Goal: Information Seeking & Learning: Learn about a topic

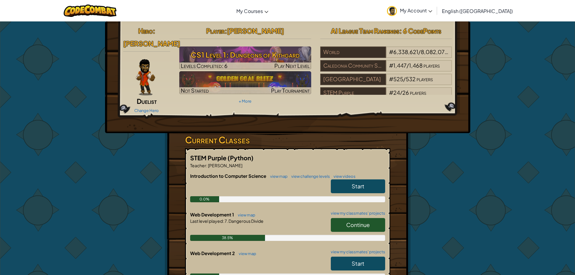
click at [364, 218] on link "Continue" at bounding box center [358, 225] width 54 height 14
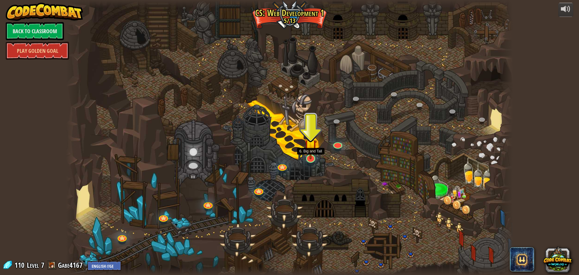
click at [311, 155] on img at bounding box center [311, 146] width 12 height 28
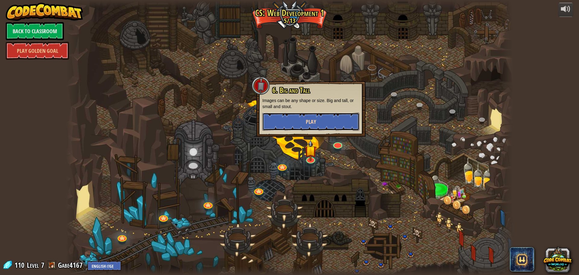
click at [318, 119] on button "Play" at bounding box center [311, 122] width 97 height 18
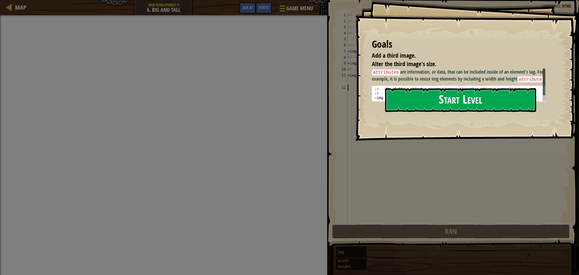
click at [481, 100] on button "Start Level" at bounding box center [460, 100] width 151 height 24
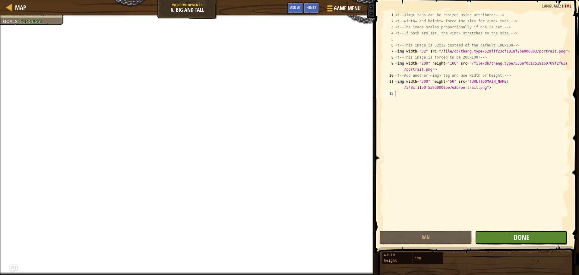
click at [507, 242] on button "Done" at bounding box center [521, 238] width 93 height 14
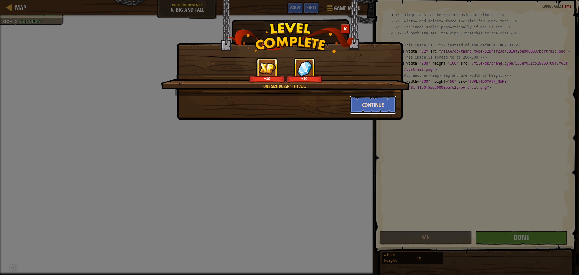
click at [368, 107] on button "Continue" at bounding box center [373, 105] width 47 height 18
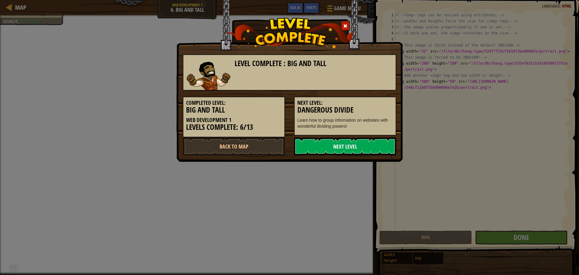
click at [348, 146] on link "Next Level" at bounding box center [345, 146] width 102 height 18
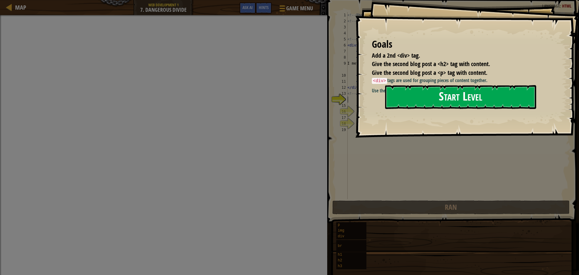
drag, startPoint x: 452, startPoint y: 102, endPoint x: 429, endPoint y: 100, distance: 23.4
click at [451, 103] on button "Start Level" at bounding box center [460, 97] width 151 height 24
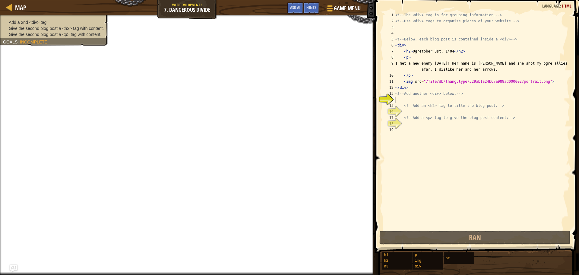
drag, startPoint x: 45, startPoint y: 24, endPoint x: 53, endPoint y: 23, distance: 7.9
click at [53, 23] on li "Add a 2nd <div> tag." at bounding box center [53, 22] width 101 height 6
click at [60, 22] on li "Add a 2nd <div> tag." at bounding box center [53, 22] width 101 height 6
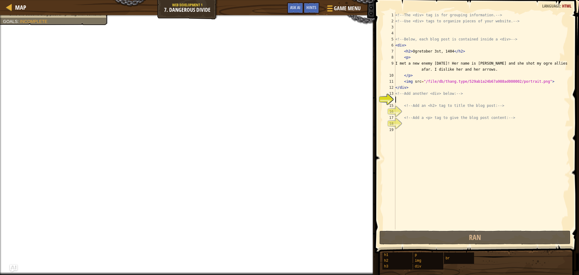
click at [400, 99] on div "<!-- The <div> tag is for grouping information. --> <!-- Use <div> tags to orga…" at bounding box center [482, 126] width 176 height 229
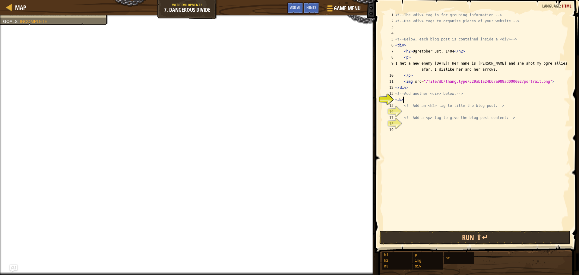
scroll to position [3, 0]
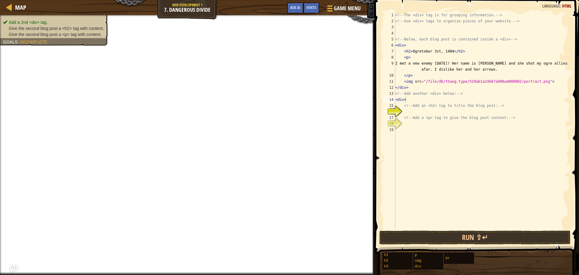
click at [63, 28] on span "Give the second blog post a <h2> tag with content." at bounding box center [56, 28] width 95 height 5
drag, startPoint x: 63, startPoint y: 28, endPoint x: 66, endPoint y: 30, distance: 3.1
click at [66, 30] on span "Give the second blog post a <h2> tag with content." at bounding box center [56, 28] width 95 height 5
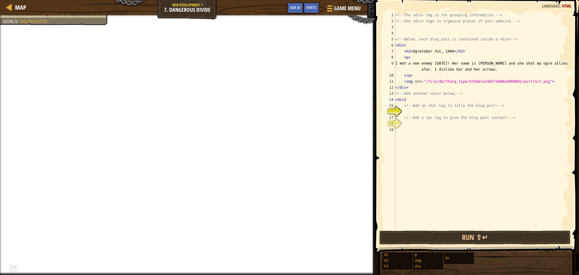
type textarea "<!-- Add a <p> tag to give the blog post content: -->"
click at [423, 116] on div "<!-- The <div> tag is for grouping information. --> <!-- Use <div> tags to orga…" at bounding box center [482, 126] width 176 height 229
click at [412, 109] on div "<!-- The <div> tag is for grouping information. --> <!-- Use <div> tags to orga…" at bounding box center [482, 126] width 176 height 229
click at [413, 110] on div "<!-- The <div> tag is for grouping information. --> <!-- Use <div> tags to orga…" at bounding box center [482, 126] width 176 height 229
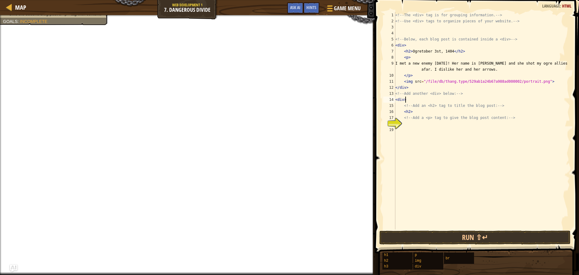
click at [414, 99] on div "<!-- The <div> tag is for grouping information. --> <!-- Use <div> tags to orga…" at bounding box center [482, 126] width 176 height 229
click at [412, 101] on div "<!-- The <div> tag is for grouping information. --> <!-- Use <div> tags to orga…" at bounding box center [482, 126] width 176 height 229
drag, startPoint x: 437, startPoint y: 101, endPoint x: 437, endPoint y: 110, distance: 8.2
click at [438, 101] on div "<!-- The <div> tag is for grouping information. --> <!-- Use <div> tags to orga…" at bounding box center [482, 126] width 176 height 229
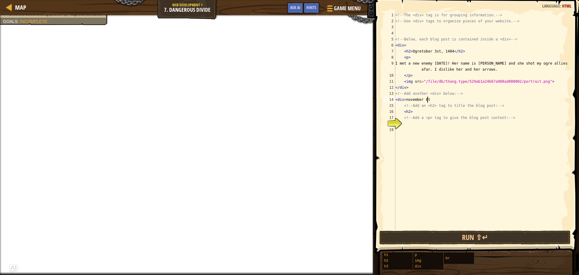
scroll to position [3, 2]
drag, startPoint x: 405, startPoint y: 100, endPoint x: 442, endPoint y: 99, distance: 36.5
click at [442, 99] on div "<!-- The <div> tag is for grouping information. --> <!-- Use <div> tags to orga…" at bounding box center [482, 126] width 176 height 229
click at [417, 113] on div "<!-- The <div> tag is for grouping information. --> <!-- Use <div> tags to orga…" at bounding box center [482, 126] width 176 height 229
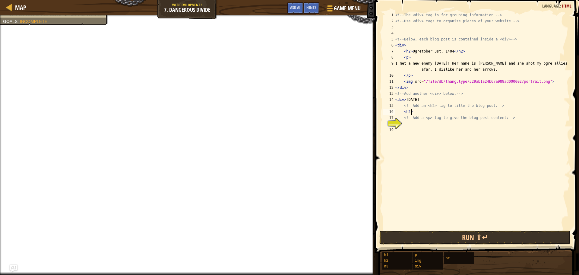
paste textarea "[DATE]"
type textarea "<h2>[DATE]"
click at [415, 124] on div "<!-- The <div> tag is for grouping information. --> <!-- Use <div> tags to orga…" at bounding box center [482, 126] width 176 height 229
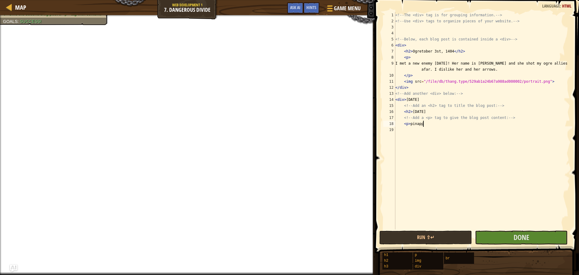
scroll to position [3, 2]
type textarea "<p> pinapple"
click at [521, 243] on button "Done" at bounding box center [521, 238] width 93 height 14
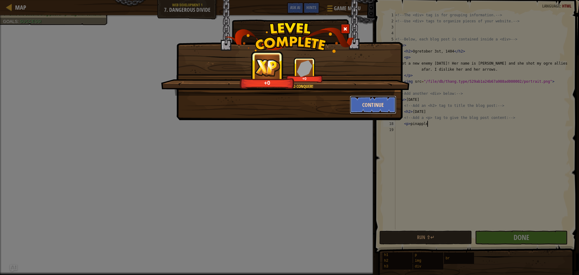
click at [371, 99] on button "Continue" at bounding box center [373, 105] width 47 height 18
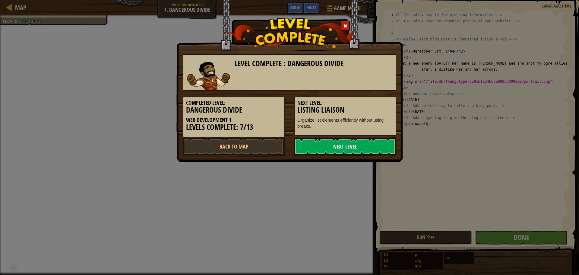
click at [364, 145] on link "Next Level" at bounding box center [345, 146] width 102 height 18
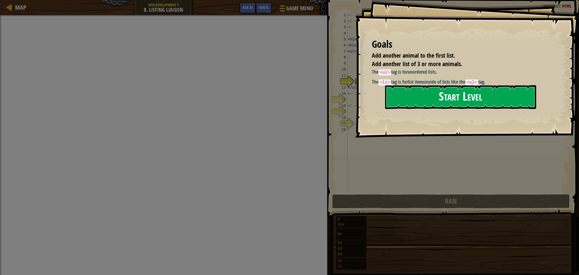
click at [459, 97] on button "Start Level" at bounding box center [460, 97] width 151 height 24
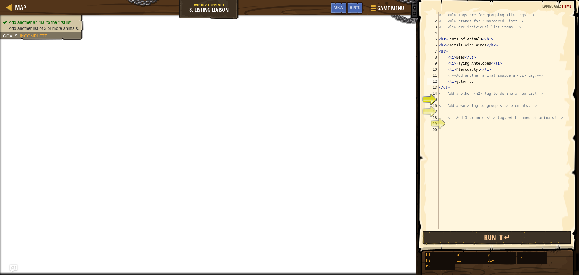
scroll to position [3, 2]
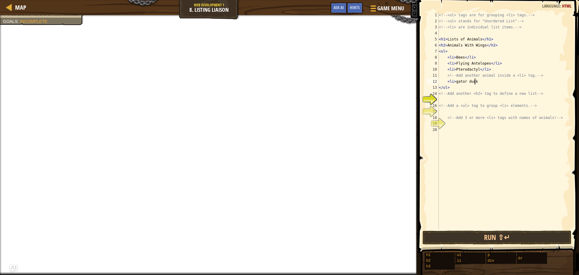
click at [467, 81] on div "<!-- <ul> tags are for grouping <li> tags. --> <!-- <ul> stands for "Unordered …" at bounding box center [504, 126] width 132 height 229
click at [475, 81] on div "<!-- <ul> tags are for grouping <li> tags. --> <!-- <ul> stands for "Unordered …" at bounding box center [504, 126] width 132 height 229
click at [475, 91] on div "<!-- <ul> tags are for grouping <li> tags. --> <!-- <ul> stands for "Unordered …" at bounding box center [504, 126] width 132 height 229
click at [486, 82] on div "<!-- <ul> tags are for grouping <li> tags. --> <!-- <ul> stands for "Unordered …" at bounding box center [504, 126] width 132 height 229
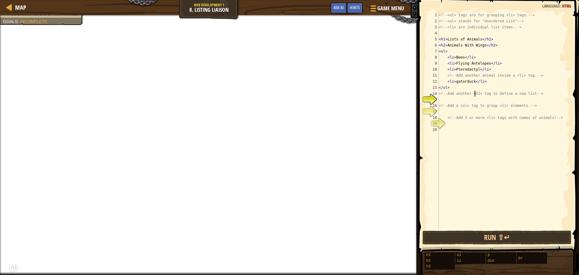
type textarea "<li>gatorduck</li>"
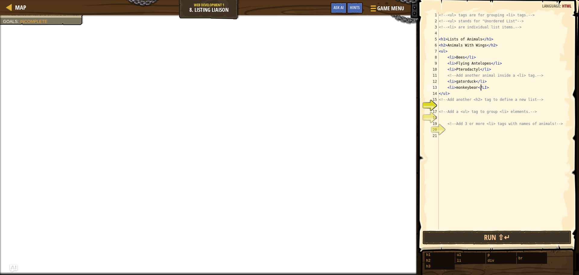
click at [481, 88] on div "<!-- <ul> tags are for grouping <li> tags. --> <!-- <ul> stands for "Unordered …" at bounding box center [504, 126] width 132 height 229
click at [484, 88] on div "<!-- <ul> tags are for grouping <li> tags. --> <!-- <ul> stands for "Unordered …" at bounding box center [504, 126] width 132 height 229
click at [502, 94] on div "<!-- <ul> tags are for grouping <li> tags. --> <!-- <ul> stands for "Unordered …" at bounding box center [504, 126] width 132 height 229
click at [495, 88] on div "<!-- <ul> tags are for grouping <li> tags. --> <!-- <ul> stands for "Unordered …" at bounding box center [504, 126] width 132 height 229
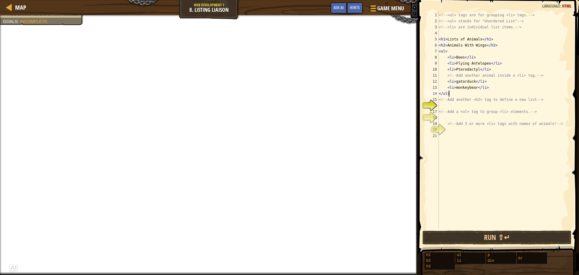
type textarea "<li>monkeybear</li>"
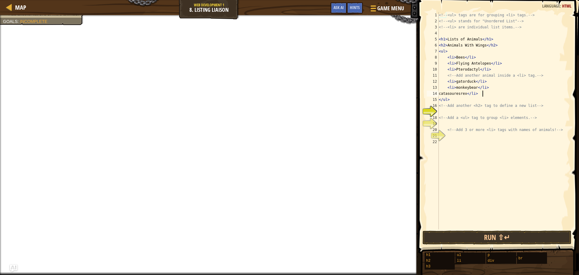
scroll to position [3, 3]
click at [444, 94] on div "<!-- <ul> tags are for grouping <li> tags. --> <!-- <ul> stands for "Unordered …" at bounding box center [504, 126] width 132 height 229
click at [445, 96] on div "<!-- <ul> tags are for grouping <li> tags. --> <!-- <ul> stands for "Unordered …" at bounding box center [504, 126] width 132 height 229
click at [454, 94] on div "<!-- <ul> tags are for grouping <li> tags. --> <!-- <ul> stands for "Unordered …" at bounding box center [504, 126] width 132 height 229
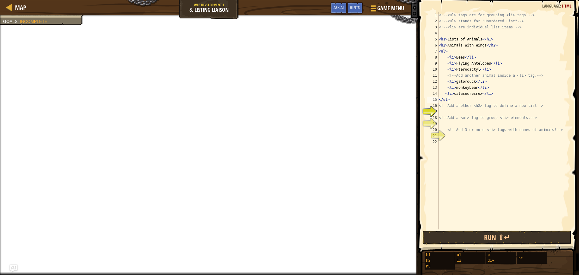
click at [503, 97] on div "<!-- <ul> tags are for grouping <li> tags. --> <!-- <ul> stands for "Unordered …" at bounding box center [504, 126] width 132 height 229
click at [489, 93] on div "<!-- <ul> tags are for grouping <li> tags. --> <!-- <ul> stands for "Unordered …" at bounding box center [504, 126] width 132 height 229
type textarea "<li>catasouresrex</li>"
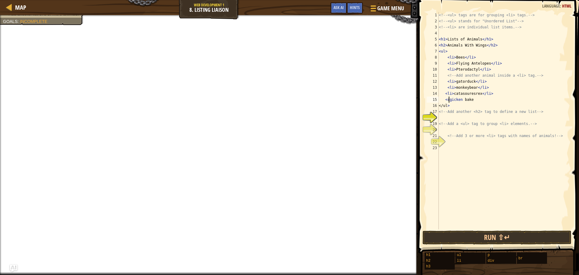
click at [449, 101] on div "<!-- <ul> tags are for grouping <li> tags. --> <!-- <ul> stands for "Unordered …" at bounding box center [504, 126] width 132 height 229
click at [455, 98] on div "<!-- <ul> tags are for grouping <li> tags. --> <!-- <ul> stands for "Unordered …" at bounding box center [504, 126] width 132 height 229
click at [479, 100] on div "<!-- <ul> tags are for grouping <li> tags. --> <!-- <ul> stands for "Unordered …" at bounding box center [504, 126] width 132 height 229
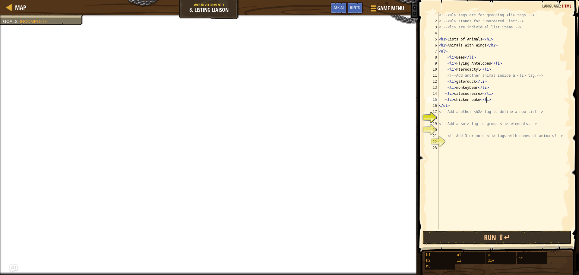
scroll to position [3, 4]
click at [45, 16] on div at bounding box center [209, 16] width 419 height 2
type textarea "<li>monkeybear</li>"
drag, startPoint x: 445, startPoint y: 85, endPoint x: 493, endPoint y: 90, distance: 48.9
click at [493, 90] on div "<!-- <ul> tags are for grouping <li> tags. --> <!-- <ul> stands for "Unordered …" at bounding box center [504, 126] width 132 height 229
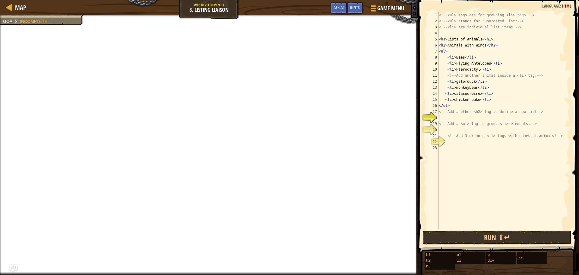
click at [448, 118] on div "<!-- <ul> tags are for grouping <li> tags. --> <!-- <ul> stands for "Unordered …" at bounding box center [504, 126] width 132 height 229
paste textarea "<li>monkeybear</li>"
drag, startPoint x: 444, startPoint y: 92, endPoint x: 490, endPoint y: 95, distance: 45.7
click at [490, 95] on div "<!-- <ul> tags are for grouping <li> tags. --> <!-- <ul> stands for "Unordered …" at bounding box center [504, 126] width 132 height 229
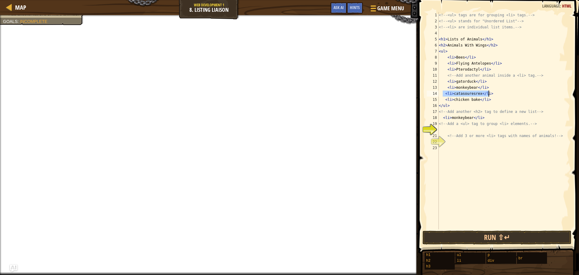
type textarea "<li>catasouresrex</li>"
click at [454, 129] on div "<!-- <ul> tags are for grouping <li> tags. --> <!-- <ul> stands for "Unordered …" at bounding box center [504, 126] width 132 height 229
paste textarea "<li>catasouresrex</li>"
drag, startPoint x: 444, startPoint y: 98, endPoint x: 502, endPoint y: 102, distance: 57.8
click at [502, 102] on div "<!-- <ul> tags are for grouping <li> tags. --> <!-- <ul> stands for "Unordered …" at bounding box center [504, 126] width 132 height 229
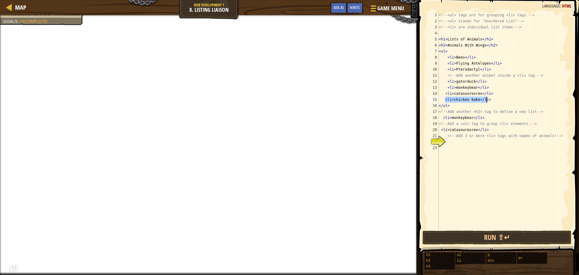
type textarea "<li>chicken bake</li>"
click at [456, 142] on div "<!-- <ul> tags are for grouping <li> tags. --> <!-- <ul> stands for "Unordered …" at bounding box center [504, 126] width 132 height 229
paste textarea "<li>chicken bake</li>"
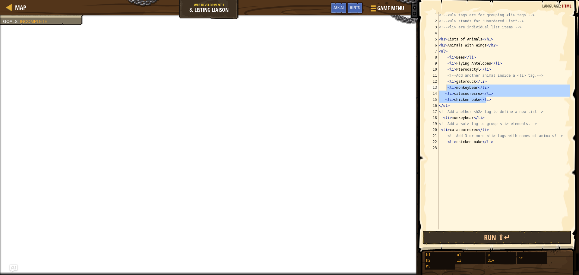
drag, startPoint x: 494, startPoint y: 100, endPoint x: 446, endPoint y: 86, distance: 49.7
click at [446, 86] on div "<!-- <ul> tags are for grouping <li> tags. --> <!-- <ul> stands for "Unordered …" at bounding box center [504, 126] width 132 height 229
type textarea "<li>monkeybear</li> <li>catasouresrex</li>"
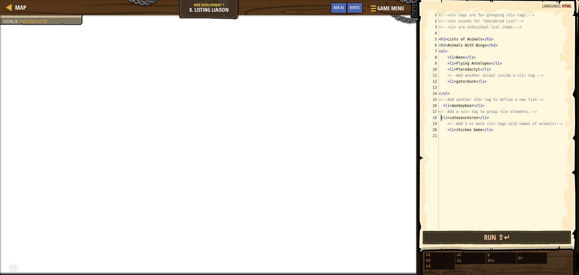
click at [441, 117] on div "<!-- <ul> tags are for grouping <li> tags. --> <!-- <ul> stands for "Unordered …" at bounding box center [504, 126] width 132 height 229
click at [443, 105] on div "<!-- <ul> tags are for grouping <li> tags. --> <!-- <ul> stands for "Unordered …" at bounding box center [504, 126] width 132 height 229
type textarea "<li>monkeybear</li>"
click at [464, 242] on button "Run ⇧↵" at bounding box center [497, 238] width 149 height 14
click at [464, 239] on button "Run ⇧↵" at bounding box center [497, 238] width 149 height 14
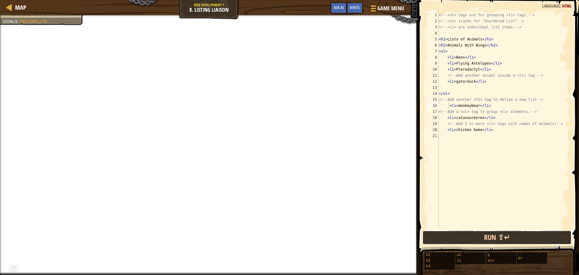
click at [464, 239] on button "Run ⇧↵" at bounding box center [497, 238] width 149 height 14
click at [464, 238] on button "Run ⇧↵" at bounding box center [497, 238] width 149 height 14
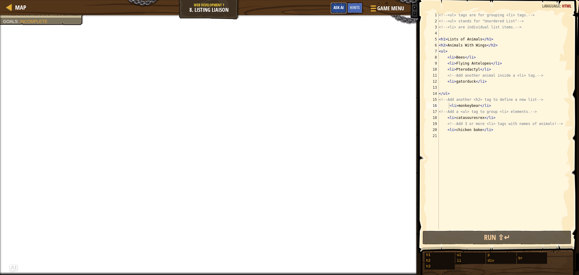
click at [344, 10] on button "Ask AI" at bounding box center [339, 7] width 16 height 11
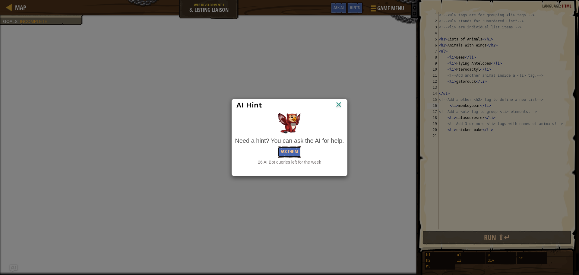
click at [288, 151] on button "Ask the AI" at bounding box center [289, 151] width 23 height 11
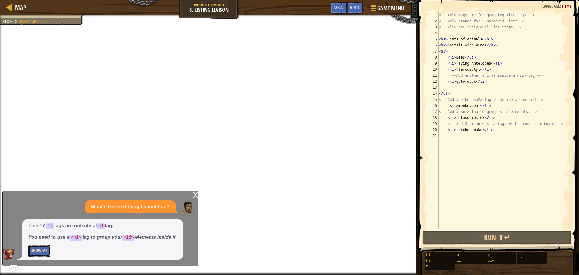
click at [29, 248] on button "Show Me" at bounding box center [39, 250] width 22 height 11
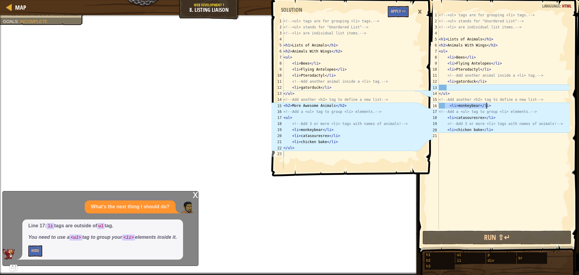
drag, startPoint x: 446, startPoint y: 107, endPoint x: 487, endPoint y: 107, distance: 40.7
click at [487, 107] on div "<!-- <ul> tags are for grouping <li> tags. --> <!-- <ul> stands for "Unordered …" at bounding box center [504, 126] width 132 height 229
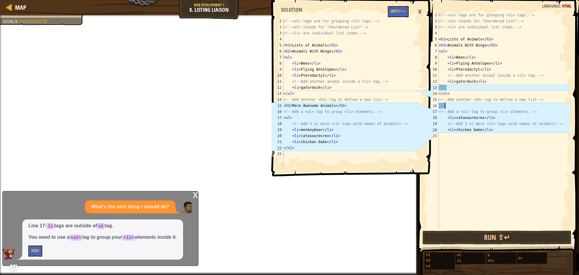
click at [457, 138] on div "<!-- <ul> tags are for grouping <li> tags. --> <!-- <ul> stands for "Unordered …" at bounding box center [504, 126] width 132 height 229
paste textarea "<li>monkeybear</li>"
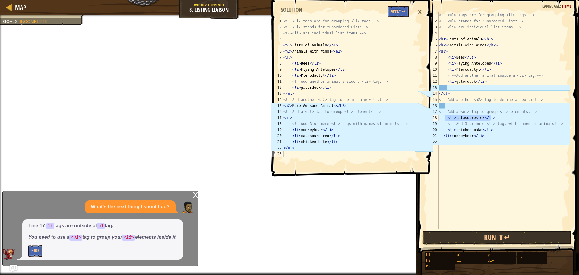
drag, startPoint x: 446, startPoint y: 117, endPoint x: 495, endPoint y: 117, distance: 48.6
click at [495, 117] on div "<!-- <ul> tags are for grouping <li> tags. --> <!-- <ul> stands for "Unordered …" at bounding box center [504, 126] width 132 height 229
type textarea "<li>catasouresrex</li>"
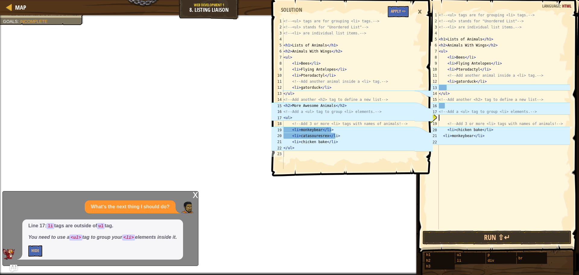
click at [459, 136] on div "<!-- <ul> tags are for grouping <li> tags. --> <!-- <ul> stands for "Unordered …" at bounding box center [504, 126] width 132 height 229
type textarea "<li>chicken bake</li> <li>monkeybear</li>"
click at [456, 147] on div "<!-- <ul> tags are for grouping <li> tags. --> <!-- <ul> stands for "Unordered …" at bounding box center [504, 126] width 132 height 229
click at [448, 119] on div "<!-- <ul> tags are for grouping <li> tags. --> <!-- <ul> stands for "Unordered …" at bounding box center [504, 126] width 132 height 229
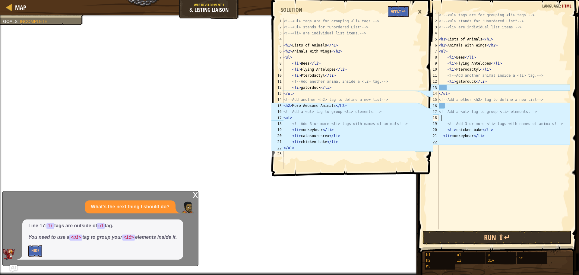
click at [471, 142] on div "<!-- <ul> tags are for grouping <li> tags. --> <!-- <ul> stands for "Unordered …" at bounding box center [504, 126] width 132 height 229
paste textarea "<li>catasouresrex</li>"
click at [445, 124] on div "<!-- <ul> tags are for grouping <li> tags. --> <!-- <ul> stands for "Unordered …" at bounding box center [504, 126] width 132 height 229
type textarea "<!-- Add 3 or more <li> tags with names of animals! -->"
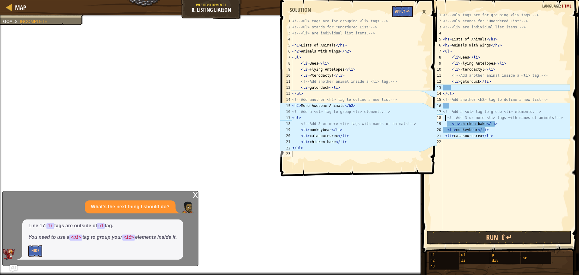
click at [459, 107] on div "<!-- <ul> tags are for grouping <li> tags. --> <!-- <ul> stands for "Unordered …" at bounding box center [506, 126] width 128 height 229
click at [295, 106] on div "1 2 3 4 5 6 7 8 9 10 11 12 13 14 15 16 17 18 19 20 21 22 23 <!-- <ul> tags are …" at bounding box center [349, 93] width 140 height 151
drag, startPoint x: 293, startPoint y: 106, endPoint x: 361, endPoint y: 107, distance: 68.2
click at [361, 107] on div "<!-- <ul> tags are for grouping <li> tags. --> <!-- <ul> stands for "Unordered …" at bounding box center [355, 99] width 128 height 163
type textarea "<h2>More Awesome Animals</h2>"
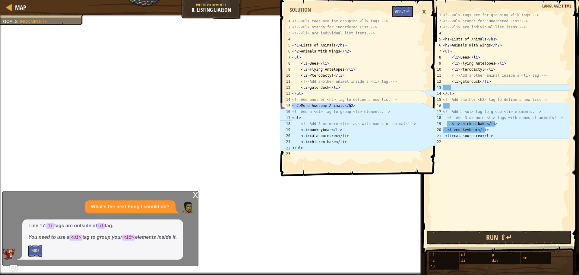
type textarea "<!-- Add a <ul> tag to group <li> elements. -->"
click at [455, 109] on div "<!-- <ul> tags are for grouping <li> tags. --> <!-- <ul> stands for "Unordered …" at bounding box center [506, 126] width 128 height 229
click at [457, 107] on div "<!-- <ul> tags are for grouping <li> tags. --> <!-- <ul> stands for "Unordered …" at bounding box center [506, 126] width 128 height 229
paste textarea "<h2>More Awesome Animals</h2>"
type textarea "<h2>More Awesome Animals</h2>"
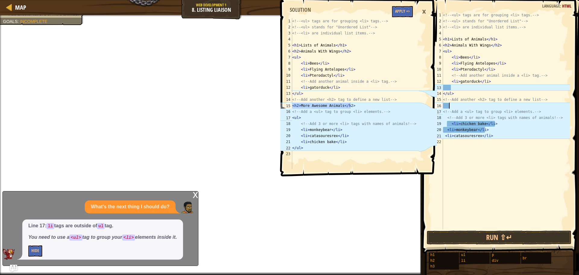
paste textarea "<h2>More Awesome Animals</h2>"
type textarea "<h2>More Awesome Animals</h2>"
click at [401, 13] on button "Apply =>" at bounding box center [402, 11] width 21 height 11
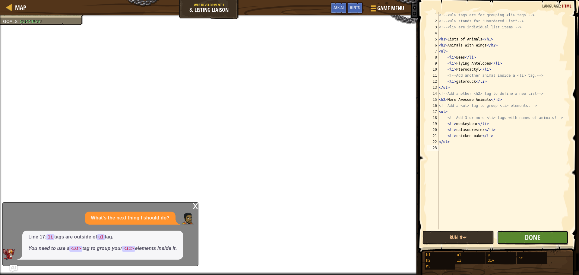
click at [503, 238] on button "Done" at bounding box center [533, 238] width 72 height 14
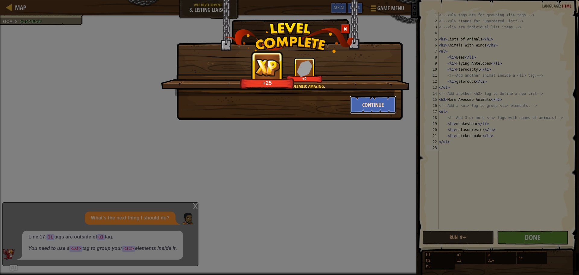
click at [375, 107] on button "Continue" at bounding box center [373, 105] width 47 height 18
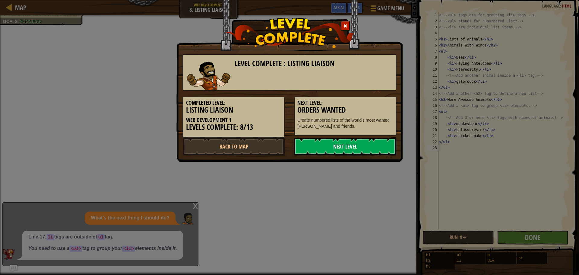
click at [359, 148] on link "Next Level" at bounding box center [345, 146] width 102 height 18
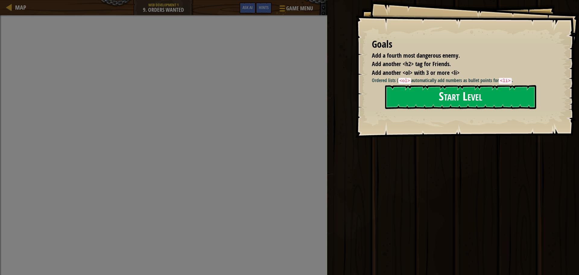
click at [400, 104] on button "Start Level" at bounding box center [460, 97] width 151 height 24
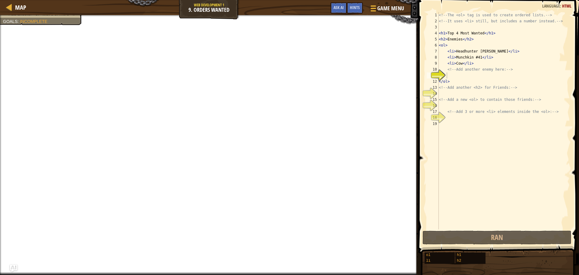
click at [470, 77] on div "<!-- The <ol> tag is used to create ordered lists. --> <!-- It uses <li> still,…" at bounding box center [504, 126] width 132 height 229
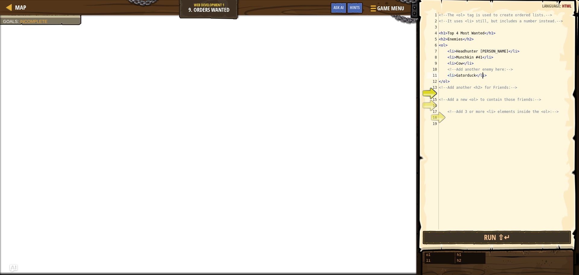
scroll to position [3, 3]
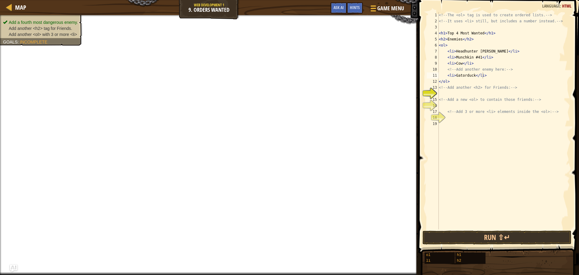
click at [60, 29] on span "Add another <h2> tag for Friends." at bounding box center [40, 28] width 63 height 5
drag, startPoint x: 59, startPoint y: 28, endPoint x: 56, endPoint y: 27, distance: 3.9
click at [58, 27] on span "Add another <h2> tag for Friends." at bounding box center [40, 28] width 63 height 5
click at [56, 27] on span "Add another <h2> tag for Friends." at bounding box center [40, 28] width 63 height 5
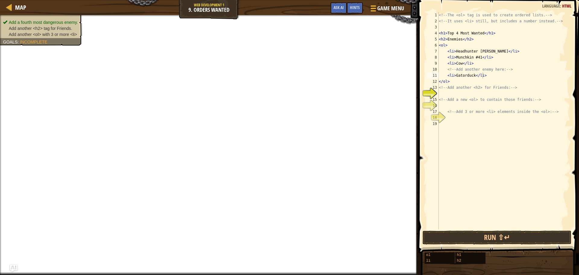
click at [56, 27] on span "Add another <h2> tag for Friends." at bounding box center [40, 28] width 63 height 5
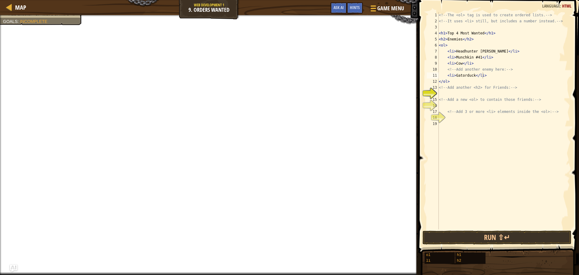
type textarea "<!-- Add another <h2> for Friends: -->"
click at [443, 90] on div "<!-- The <ol> tag is used to create ordered lists. --> <!-- It uses <li> still,…" at bounding box center [504, 126] width 132 height 229
click at [444, 95] on div "<!-- The <ol> tag is used to create ordered lists. --> <!-- It uses <li> still,…" at bounding box center [504, 126] width 132 height 229
click at [441, 93] on div "<!-- The <ol> tag is used to create ordered lists. --> <!-- It uses <li> still,…" at bounding box center [504, 126] width 132 height 229
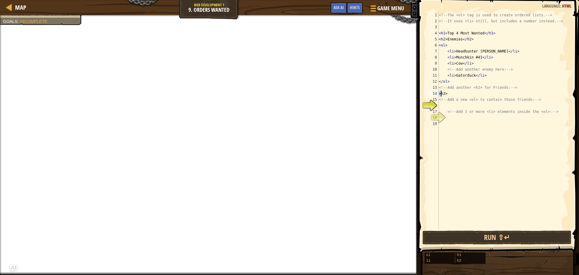
click at [441, 93] on div "<!-- The <ol> tag is used to create ordered lists. --> <!-- It uses <li> still,…" at bounding box center [504, 120] width 132 height 217
click at [467, 94] on div "<!-- The <ol> tag is used to create ordered lists. --> <!-- It uses <li> still,…" at bounding box center [504, 126] width 132 height 229
type textarea "<h2>[PERSON_NAME] the monkey</h2>"
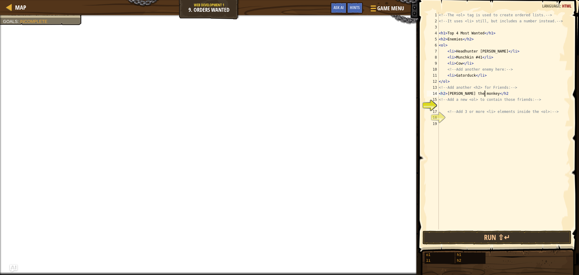
scroll to position [3, 4]
click at [442, 105] on div "<!-- The <ol> tag is used to create ordered lists. --> <!-- It uses <li> still,…" at bounding box center [504, 126] width 132 height 229
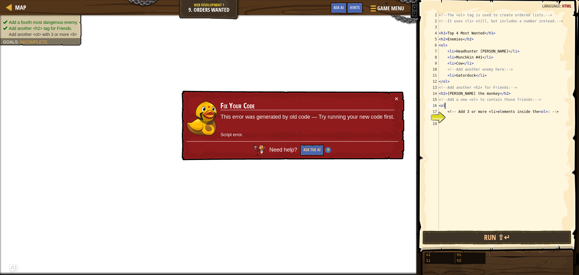
type textarea "<ol>"
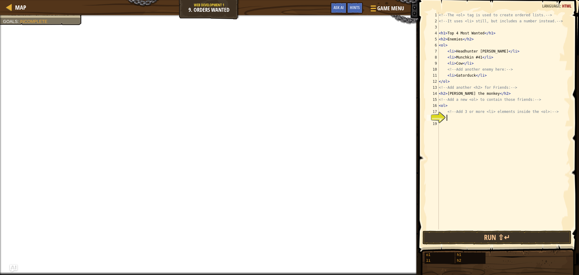
click at [450, 119] on div "<!-- The <ol> tag is used to create ordered lists. --> <!-- It uses <li> still,…" at bounding box center [504, 126] width 132 height 229
type textarea "<li>fregly the bear</li>"
click at [463, 126] on div "<!-- The <ol> tag is used to create ordered lists. --> <!-- It uses <li> still,…" at bounding box center [504, 126] width 132 height 229
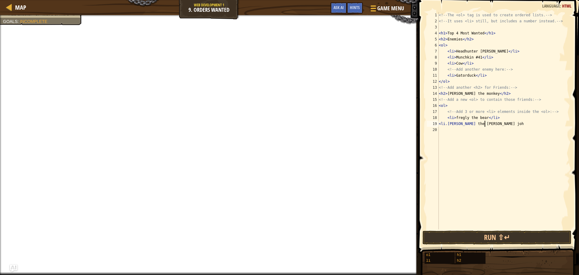
scroll to position [3, 4]
click at [446, 122] on div "<!-- The <ol> tag is used to create ordered lists. --> <!-- It uses <li> still,…" at bounding box center [504, 126] width 132 height 229
click at [446, 123] on div "<!-- The <ol> tag is used to create ordered lists. --> <!-- It uses <li> still,…" at bounding box center [504, 120] width 132 height 217
click at [490, 122] on div "<!-- The <ol> tag is used to create ordered lists. --> <!-- It uses <li> still,…" at bounding box center [504, 126] width 132 height 229
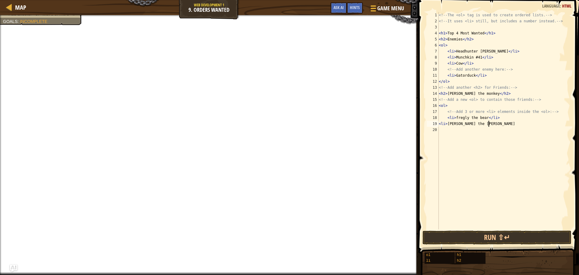
click at [487, 124] on div "<!-- The <ol> tag is used to create ordered lists. --> <!-- It uses <li> still,…" at bounding box center [504, 126] width 132 height 229
type textarea "<li>[PERSON_NAME] the [PERSON_NAME]</li>"
click at [455, 126] on div "<!-- The <ol> tag is used to create ordered lists. --> <!-- It uses <li> still,…" at bounding box center [504, 126] width 132 height 229
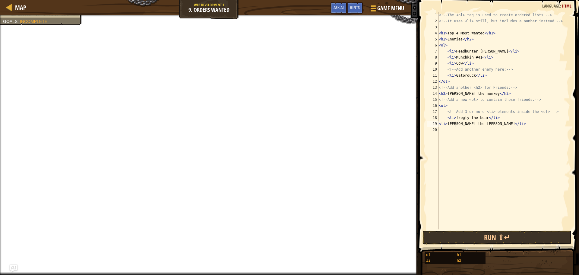
click at [452, 132] on div "<!-- The <ol> tag is used to create ordered lists. --> <!-- It uses <li> still,…" at bounding box center [504, 126] width 132 height 229
type textarea "<li>[PERSON_NAME]</li>"
click at [517, 234] on button "Done" at bounding box center [533, 238] width 72 height 14
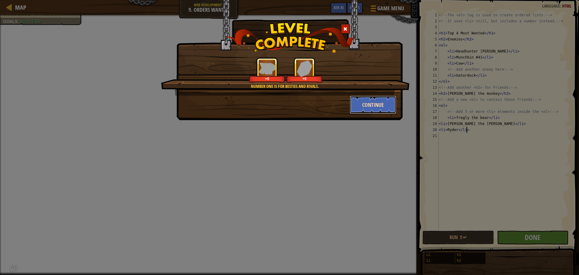
click at [382, 105] on button "Continue" at bounding box center [373, 105] width 47 height 18
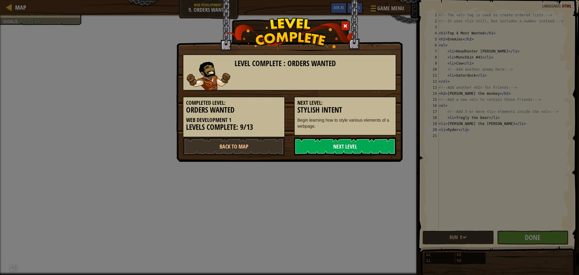
click at [370, 147] on link "Next Level" at bounding box center [345, 146] width 102 height 18
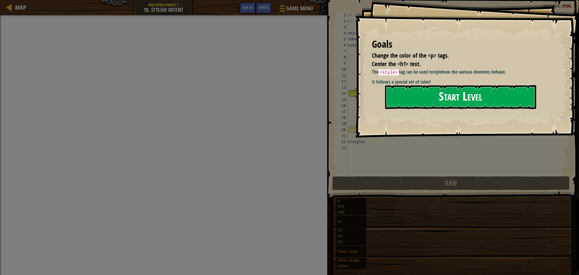
click at [449, 91] on button "Start Level" at bounding box center [460, 97] width 151 height 24
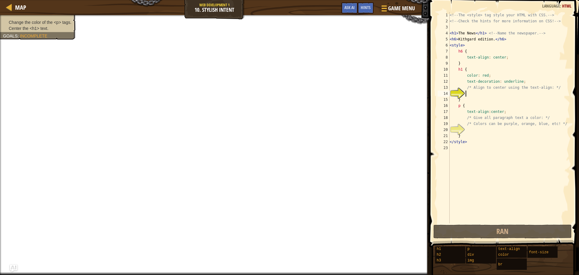
click at [458, 107] on div "<!-- The <style> tag style your HTML with CSS. --> <!-- Check the hints for mor…" at bounding box center [510, 123] width 122 height 223
type textarea "</style>"
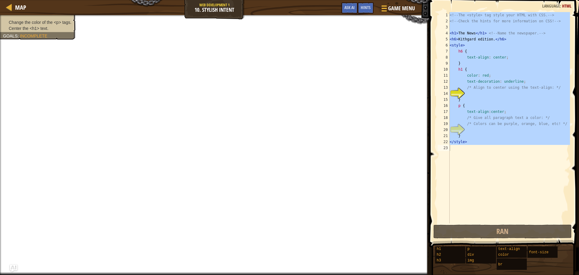
click at [495, 151] on div "<!-- The <style> tag style your HTML with CSS. --> <!-- Check the hints for mor…" at bounding box center [510, 117] width 122 height 211
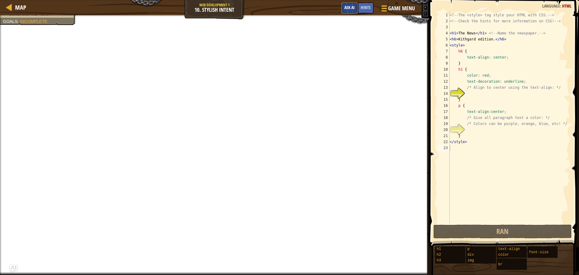
click at [353, 6] on span "Ask AI" at bounding box center [350, 8] width 10 height 6
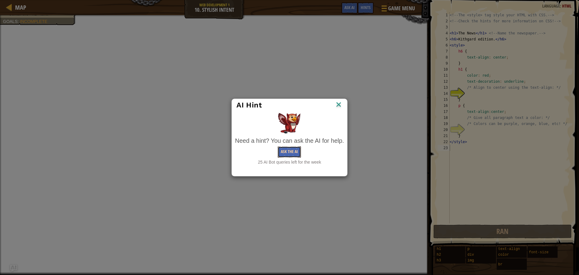
click at [292, 151] on button "Ask the AI" at bounding box center [289, 151] width 23 height 11
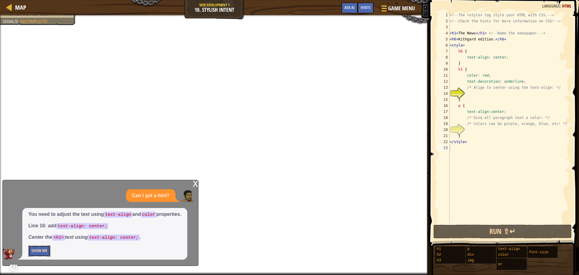
click at [41, 248] on button "Show Me" at bounding box center [39, 250] width 22 height 11
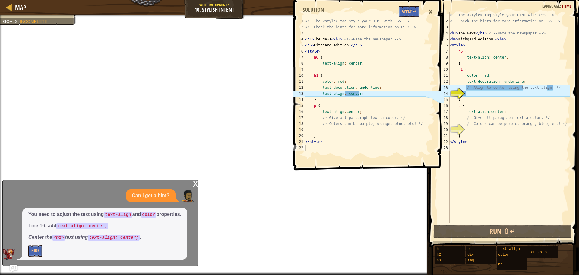
click at [368, 183] on div "1 2 3 4 5 6 7 8 9 10 11 12 13 14 15 16 17 18 19 20 21 22 <!-- The <style> tag s…" at bounding box center [368, 137] width 152 height 275
type textarea "}"
click at [333, 98] on div "<!-- The <style> tag style your HTML with CSS. --> <!-- Check the hints for mor…" at bounding box center [365, 96] width 122 height 157
drag, startPoint x: 428, startPoint y: 103, endPoint x: 438, endPoint y: 104, distance: 9.7
click at [429, 103] on icon at bounding box center [435, 90] width 18 height 145
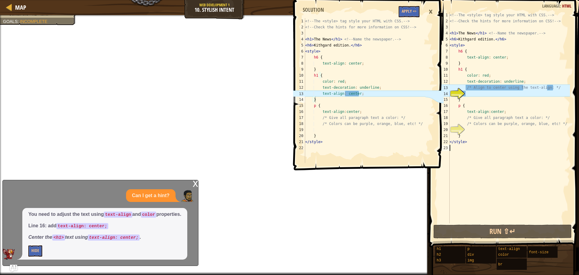
drag, startPoint x: 449, startPoint y: 105, endPoint x: 466, endPoint y: 106, distance: 16.6
click at [459, 106] on div "1 2 3 4 5 6 7 8 9 10 11 12 13 14 15 16 17 18 19 20 21 22 23 <!-- The <style> ta…" at bounding box center [504, 117] width 134 height 211
click at [481, 102] on div "<!-- The <style> tag style your HTML with CSS. --> <!-- Check the hints for mor…" at bounding box center [510, 123] width 122 height 223
type textarea "}"
click at [507, 196] on div "<!-- The <style> tag style your HTML with CSS. --> <!-- Check the hints for mor…" at bounding box center [510, 123] width 122 height 223
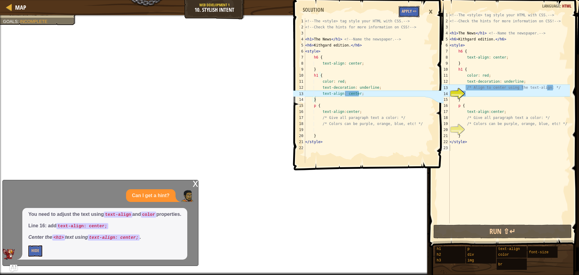
click at [403, 11] on button "Apply =>" at bounding box center [409, 11] width 21 height 11
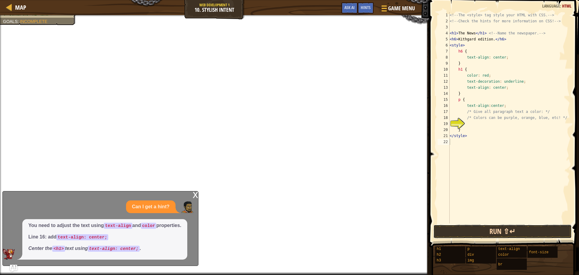
click at [510, 227] on button "Run ⇧↵" at bounding box center [503, 232] width 139 height 14
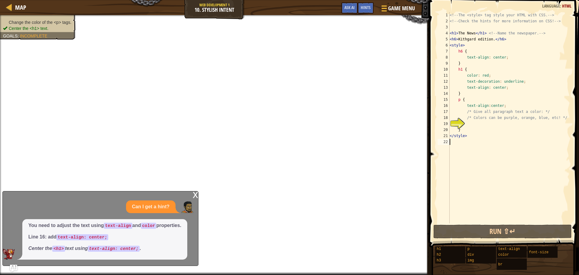
click at [49, 23] on span "Change the color of the <p> tags." at bounding box center [40, 22] width 63 height 5
click at [462, 100] on div "<!-- The <style> tag style your HTML with CSS. --> <!-- Check the hints for mor…" at bounding box center [510, 123] width 122 height 223
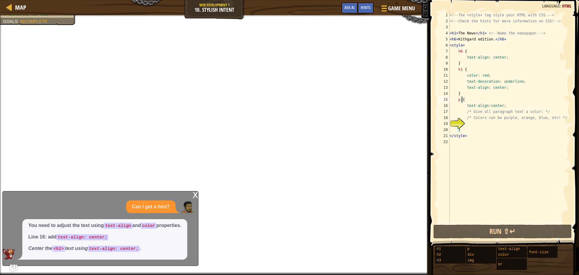
click at [461, 100] on div "<!-- The <style> tag style your HTML with CSS. --> <!-- Check the hints for mor…" at bounding box center [510, 123] width 122 height 223
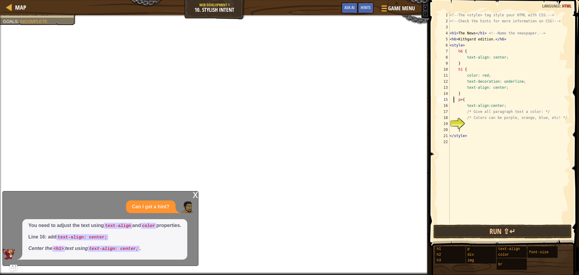
click at [454, 100] on div "<!-- The <style> tag style your HTML with CSS. --> <!-- Check the hints for mor…" at bounding box center [510, 123] width 122 height 223
click at [458, 100] on div "<!-- The <style> tag style your HTML with CSS. --> <!-- Check the hints for mor…" at bounding box center [510, 123] width 122 height 223
click at [458, 100] on div "<!-- The <style> tag style your HTML with CSS. --> <!-- Check the hints for mor…" at bounding box center [510, 117] width 122 height 211
click at [190, 196] on div "x Can I get a hint? You need to adjust the text using text-align and color prop…" at bounding box center [100, 228] width 196 height 75
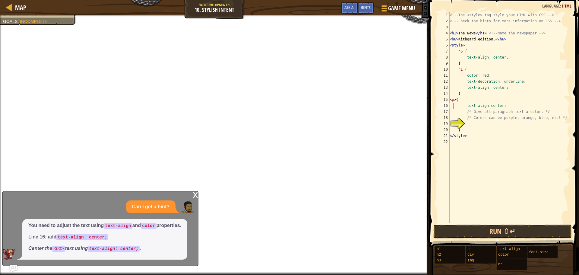
click at [454, 109] on div "<!-- The <style> tag style your HTML with CSS. --> <!-- Check the hints for mor…" at bounding box center [510, 123] width 122 height 223
click at [476, 105] on div "<!-- The <style> tag style your HTML with CSS. --> <!-- Check the hints for mor…" at bounding box center [510, 123] width 122 height 223
click at [465, 100] on div "<!-- The <style> tag style your HTML with CSS. --> <!-- Check the hints for mor…" at bounding box center [510, 123] width 122 height 223
click at [464, 101] on div "<!-- The <style> tag style your HTML with CSS. --> <!-- Check the hints for mor…" at bounding box center [510, 123] width 122 height 223
type textarea "<p {"
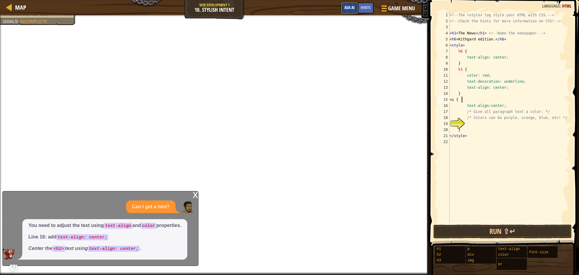
click at [349, 7] on span "Ask AI" at bounding box center [350, 8] width 10 height 6
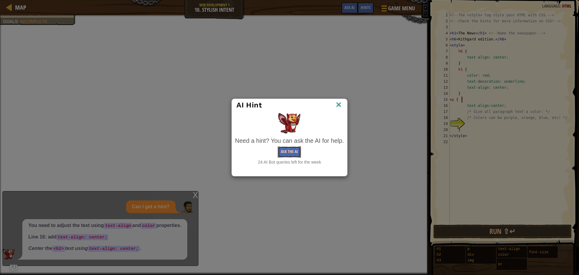
click at [298, 151] on button "Ask the AI" at bounding box center [289, 151] width 23 height 11
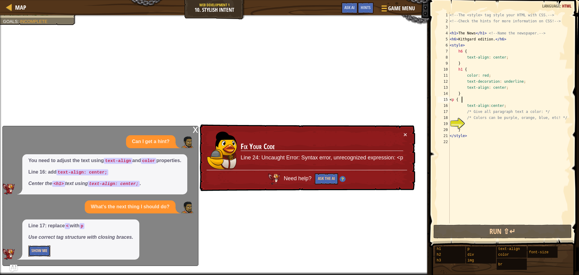
click at [31, 252] on button "Show Me" at bounding box center [39, 250] width 22 height 11
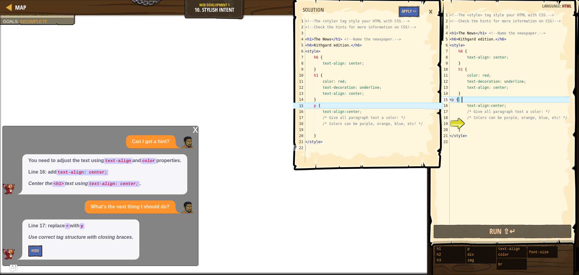
click at [410, 15] on button "Apply =>" at bounding box center [409, 11] width 21 height 11
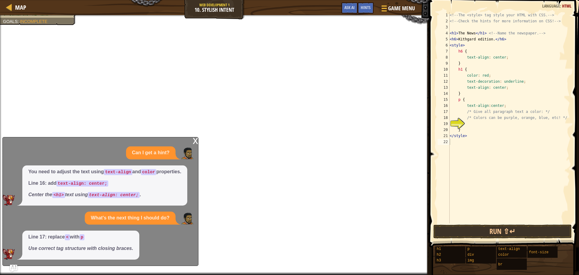
click at [194, 140] on div "x Can I get a hint? You need to adjust the text using text-align and color prop…" at bounding box center [100, 201] width 196 height 129
click at [194, 140] on div "x" at bounding box center [195, 140] width 5 height 6
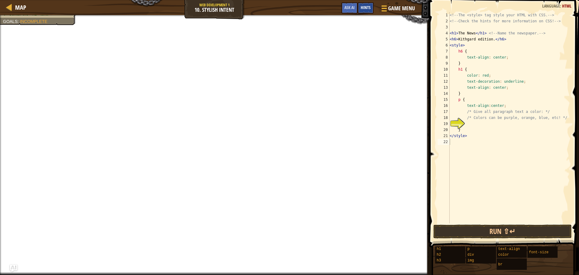
click at [370, 6] on span "Hints" at bounding box center [366, 8] width 10 height 6
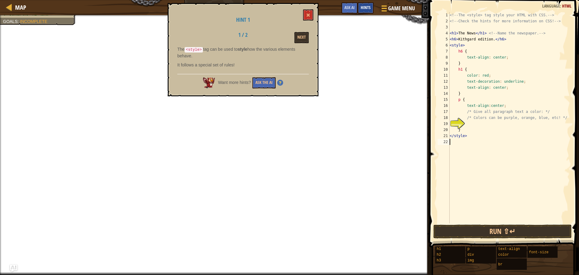
scroll to position [3, 0]
click at [304, 33] on button "Next" at bounding box center [302, 37] width 14 height 11
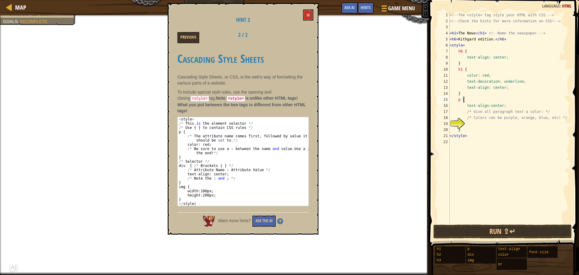
drag, startPoint x: 469, startPoint y: 101, endPoint x: 474, endPoint y: 103, distance: 5.3
click at [470, 101] on div "<!-- The <style> tag style your HTML with CSS. --> <!-- Check the hints for mor…" at bounding box center [510, 123] width 122 height 223
click at [474, 100] on div "<!-- The <style> tag style your HTML with CSS. --> <!-- Check the hints for mor…" at bounding box center [510, 123] width 122 height 223
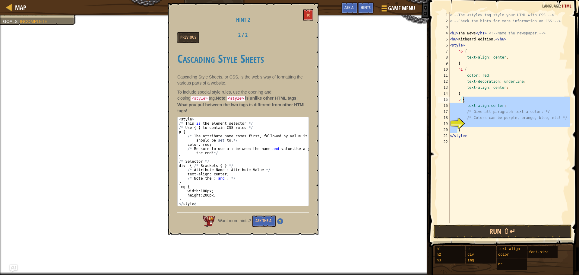
click at [474, 100] on div "<!-- The <style> tag style your HTML with CSS. --> <!-- Check the hints for mor…" at bounding box center [510, 123] width 122 height 223
type textarea "p { text-align:center;"
click at [474, 100] on div "<!-- The <style> tag style your HTML with CSS. --> <!-- Check the hints for mor…" at bounding box center [510, 123] width 122 height 223
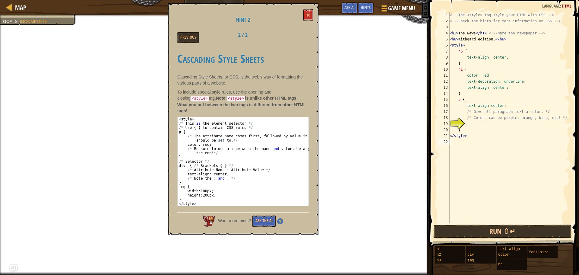
click at [462, 147] on div "<!-- The <style> tag style your HTML with CSS. --> <!-- Check the hints for mor…" at bounding box center [510, 123] width 122 height 223
click at [468, 99] on div "<!-- The <style> tag style your HTML with CSS. --> <!-- Check the hints for mor…" at bounding box center [510, 123] width 122 height 223
drag, startPoint x: 286, startPoint y: 92, endPoint x: 296, endPoint y: 93, distance: 10.6
click at [296, 93] on p "To include special style rules, use the opening and closing <style> tag. Note: …" at bounding box center [243, 101] width 132 height 25
click at [209, 96] on code "<style>" at bounding box center [200, 98] width 18 height 5
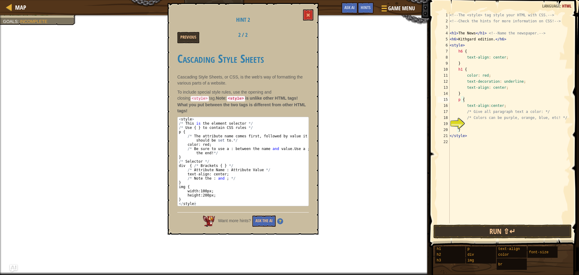
click at [209, 96] on code "<style>" at bounding box center [200, 98] width 18 height 5
click at [192, 39] on button "Previous" at bounding box center [188, 37] width 22 height 11
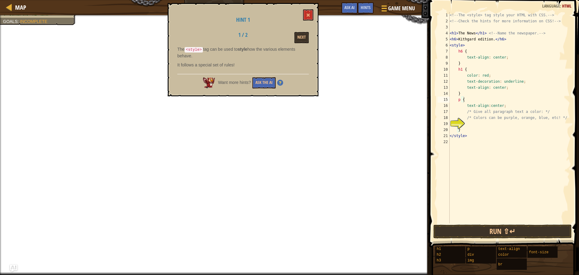
click at [198, 45] on div "Hint 1 1 / 2 Next The <style> tag can be used to style how the various elements…" at bounding box center [243, 49] width 151 height 93
click at [197, 46] on div "Hint 1 1 / 2 Next The <style> tag can be used to style how the various elements…" at bounding box center [243, 49] width 151 height 93
click at [196, 47] on code "<style>" at bounding box center [194, 49] width 18 height 5
click at [201, 51] on code "<style>" at bounding box center [194, 49] width 18 height 5
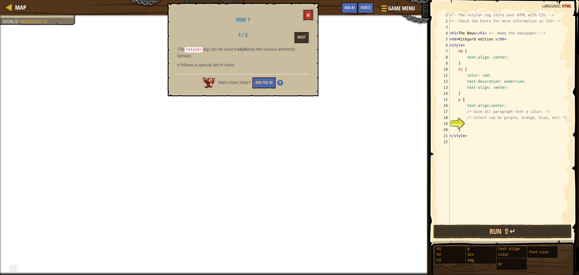
click at [308, 15] on span at bounding box center [308, 15] width 4 height 4
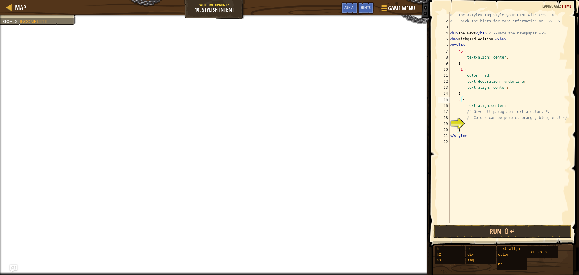
click at [471, 97] on div "<!-- The <style> tag style your HTML with CSS. --> <!-- Check the hints for mor…" at bounding box center [510, 123] width 122 height 223
click at [471, 98] on div "<!-- The <style> tag style your HTML with CSS. --> <!-- Check the hints for mor…" at bounding box center [510, 123] width 122 height 223
click at [471, 101] on div "<!-- The <style> tag style your HTML with CSS. --> <!-- Check the hints for mor…" at bounding box center [510, 123] width 122 height 223
click at [471, 101] on div "<!-- The <style> tag style your HTML with CSS. --> <!-- Check the hints for mor…" at bounding box center [510, 117] width 122 height 211
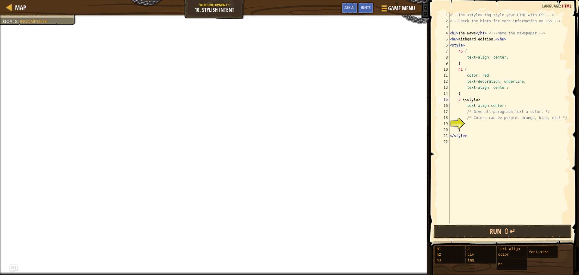
click at [493, 100] on div "<!-- The <style> tag style your HTML with CSS. --> <!-- Check the hints for mor…" at bounding box center [510, 123] width 122 height 223
click at [461, 100] on div "<!-- The <style> tag style your HTML with CSS. --> <!-- Check the hints for mor…" at bounding box center [510, 123] width 122 height 223
type textarea "p<style>"
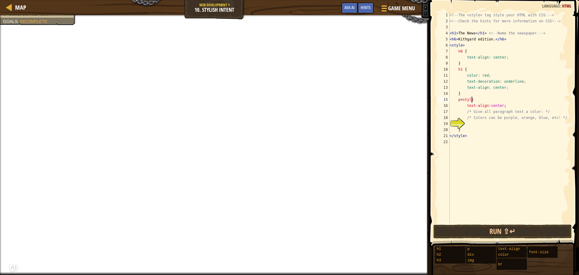
scroll to position [3, 2]
click at [470, 143] on div "<!-- The <style> tag style your HTML with CSS. --> <!-- Check the hints for mor…" at bounding box center [510, 123] width 122 height 223
click at [478, 100] on div "<!-- The <style> tag style your HTML with CSS. --> <!-- Check the hints for mor…" at bounding box center [510, 123] width 122 height 223
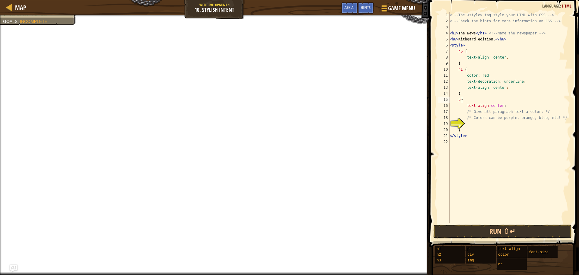
click at [455, 101] on div "<!-- The <style> tag style your HTML with CSS. --> <!-- Check the hints for mor…" at bounding box center [510, 123] width 122 height 223
click at [458, 101] on div "<!-- The <style> tag style your HTML with CSS. --> <!-- Check the hints for mor…" at bounding box center [510, 123] width 122 height 223
click at [474, 101] on div "<!-- The <style> tag style your HTML with CSS. --> <!-- Check the hints for mor…" at bounding box center [510, 123] width 122 height 223
click at [465, 98] on div "<!-- The <style> tag style your HTML with CSS. --> <!-- Check the hints for mor…" at bounding box center [510, 123] width 122 height 223
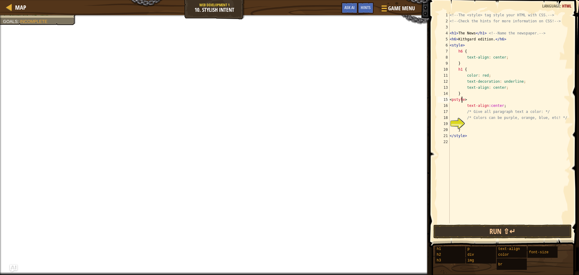
click at [481, 102] on div "<!-- The <style> tag style your HTML with CSS. --> <!-- Check the hints for mor…" at bounding box center [510, 123] width 122 height 223
click at [461, 101] on div "<!-- The <style> tag style your HTML with CSS. --> <!-- Check the hints for mor…" at bounding box center [510, 123] width 122 height 223
drag, startPoint x: 458, startPoint y: 101, endPoint x: 458, endPoint y: 105, distance: 3.6
click at [458, 104] on div "<!-- The <style> tag style your HTML with CSS. --> <!-- Check the hints for mor…" at bounding box center [510, 123] width 122 height 223
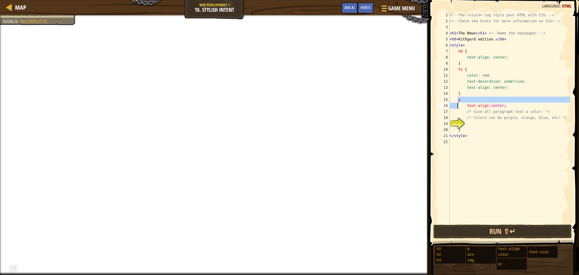
click at [464, 113] on div "<!-- The <style> tag style your HTML with CSS. --> <!-- Check the hints for mor…" at bounding box center [510, 123] width 122 height 223
click at [480, 130] on div "<!-- The <style> tag style your HTML with CSS. --> <!-- Check the hints for mor…" at bounding box center [510, 123] width 122 height 223
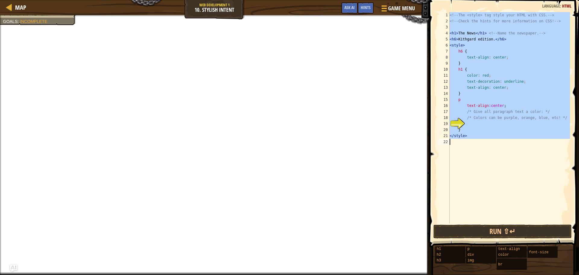
drag, startPoint x: 451, startPoint y: 14, endPoint x: 503, endPoint y: 156, distance: 151.5
click at [503, 156] on div "<!-- The <style> tag style your HTML with CSS. --> <!-- Check the hints for mor…" at bounding box center [510, 123] width 122 height 223
type textarea "</style>"
click at [505, 154] on div "<!-- The <style> tag style your HTML with CSS. --> <!-- Check the hints for mor…" at bounding box center [510, 117] width 122 height 211
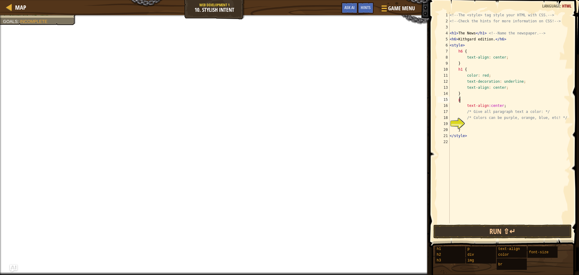
click at [460, 99] on div "<!-- The <style> tag style your HTML with CSS. --> <!-- Check the hints for mor…" at bounding box center [510, 123] width 122 height 223
click at [459, 100] on div "<!-- The <style> tag style your HTML with CSS. --> <!-- Check the hints for mor…" at bounding box center [510, 123] width 122 height 223
click at [458, 100] on div "<!-- The <style> tag style your HTML with CSS. --> <!-- Check the hints for mor…" at bounding box center [510, 123] width 122 height 223
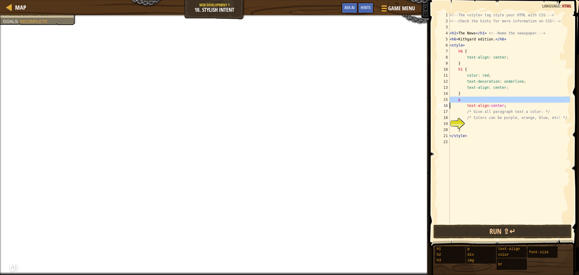
click at [458, 100] on div "<!-- The <style> tag style your HTML with CSS. --> <!-- Check the hints for mor…" at bounding box center [510, 123] width 122 height 223
type textarea "</style>"
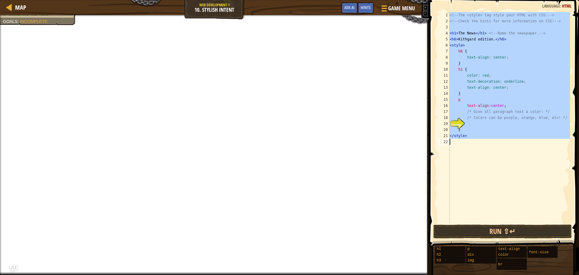
click at [467, 142] on div "<!-- The <style> tag style your HTML with CSS. --> <!-- Check the hints for mor…" at bounding box center [510, 117] width 122 height 211
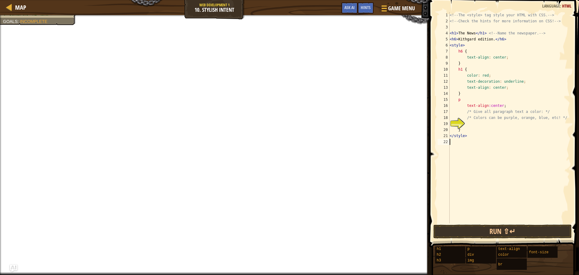
click at [470, 136] on div "<!-- The <style> tag style your HTML with CSS. --> <!-- Check the hints for mor…" at bounding box center [510, 123] width 122 height 223
click at [450, 122] on div "19" at bounding box center [444, 124] width 12 height 6
click at [463, 99] on div "<!-- The <style> tag style your HTML with CSS. --> <!-- Check the hints for mor…" at bounding box center [510, 123] width 122 height 223
click at [461, 94] on div "<!-- The <style> tag style your HTML with CSS. --> <!-- Check the hints for mor…" at bounding box center [510, 123] width 122 height 223
click at [463, 102] on div "<!-- The <style> tag style your HTML with CSS. --> <!-- Check the hints for mor…" at bounding box center [510, 123] width 122 height 223
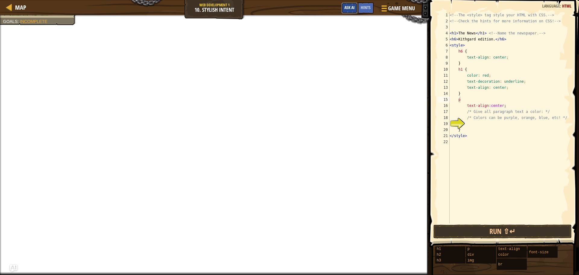
click at [348, 6] on span "Ask AI" at bounding box center [350, 8] width 10 height 6
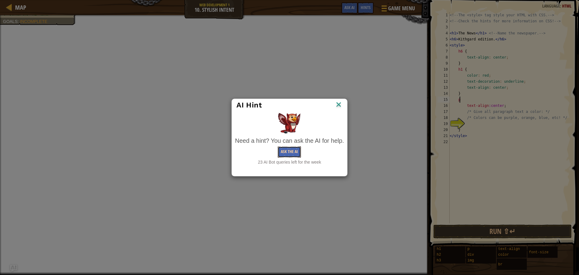
click at [297, 151] on button "Ask the AI" at bounding box center [289, 151] width 23 height 11
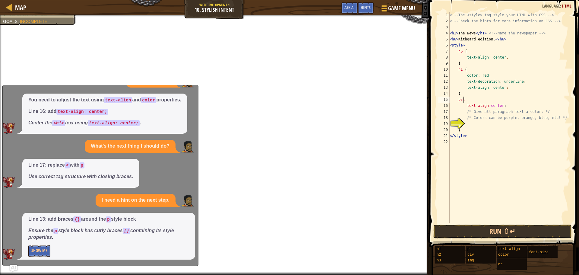
scroll to position [3, 1]
click at [467, 129] on div "<!-- The <style> tag style your HTML with CSS. --> <!-- Check the hints for mor…" at bounding box center [510, 123] width 122 height 223
type textarea "}"
click at [472, 123] on div "<!-- The <style> tag style your HTML with CSS. --> <!-- Check the hints for mor…" at bounding box center [510, 123] width 122 height 223
click at [49, 248] on button "Show Me" at bounding box center [39, 250] width 22 height 11
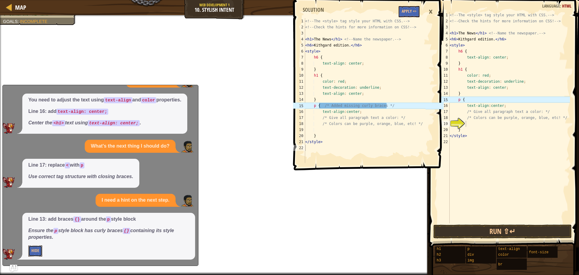
scroll to position [0, 0]
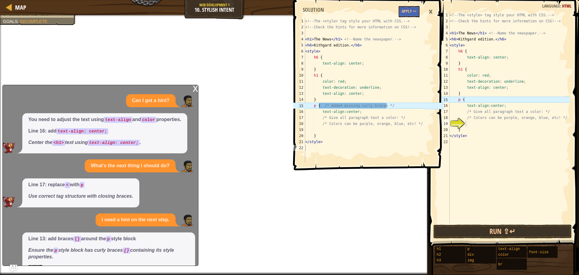
drag, startPoint x: 29, startPoint y: 108, endPoint x: 129, endPoint y: 121, distance: 100.8
click at [113, 126] on div "Can I get a hint? You need to adjust the text using text-align and color proper…" at bounding box center [99, 186] width 193 height 185
drag, startPoint x: 171, startPoint y: 99, endPoint x: 107, endPoint y: 104, distance: 64.4
click at [109, 104] on div "Can I get a hint?" at bounding box center [99, 100] width 193 height 13
drag, startPoint x: 127, startPoint y: 98, endPoint x: 171, endPoint y: 208, distance: 118.5
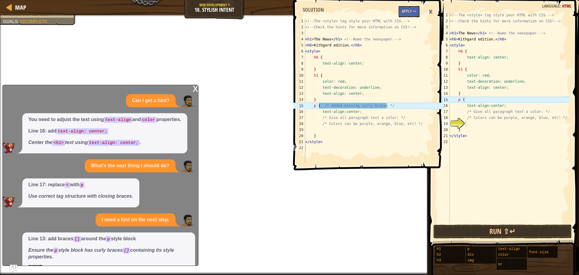
click at [171, 208] on div "Can I get a hint? You need to adjust the text using text-align and color proper…" at bounding box center [99, 186] width 193 height 185
click at [195, 89] on div "x" at bounding box center [195, 88] width 5 height 6
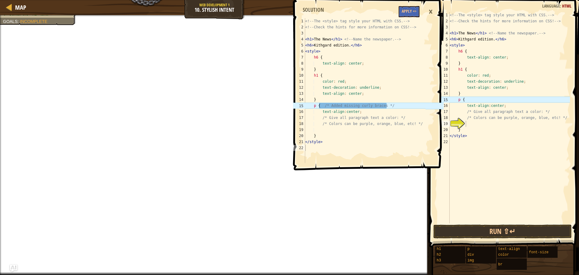
click at [429, 9] on div "×" at bounding box center [431, 12] width 10 height 14
